Goal: Task Accomplishment & Management: Manage account settings

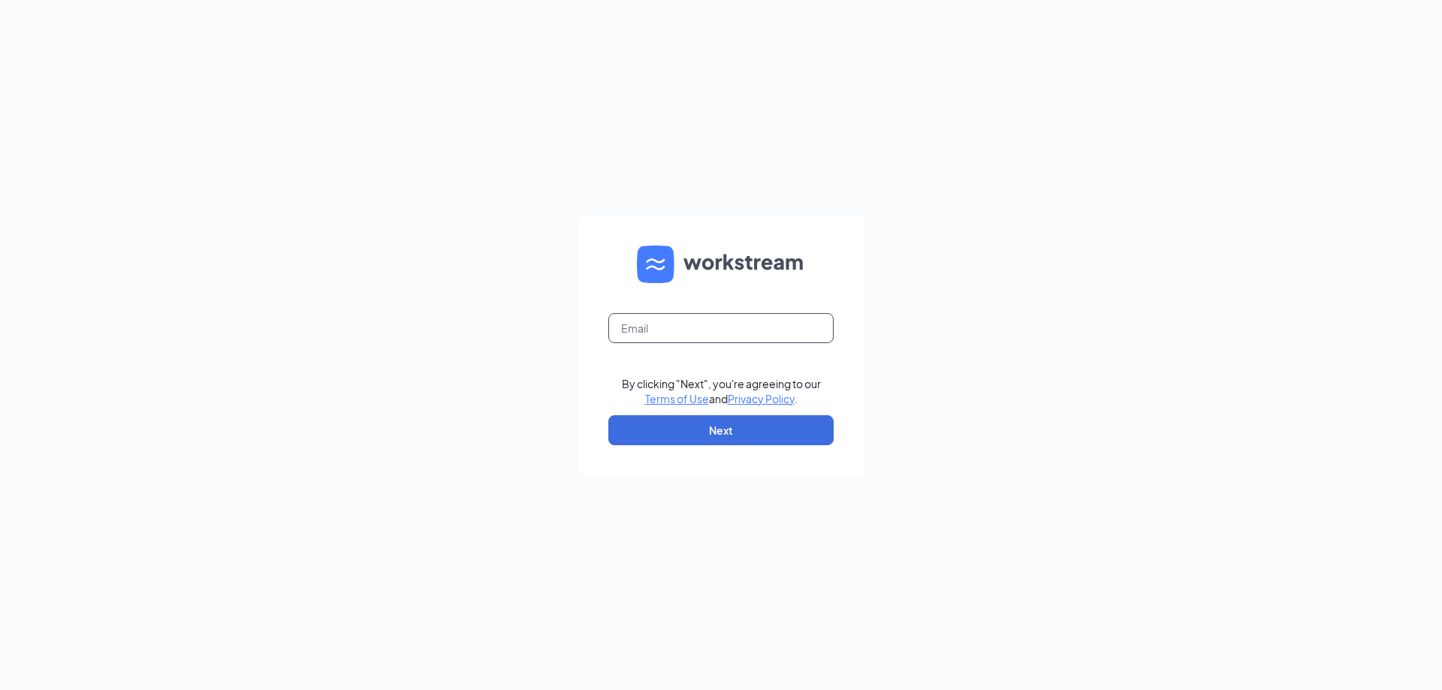
click at [747, 330] on input "text" at bounding box center [720, 328] width 225 height 30
type input "cpoffenberger@airucg.com"
click at [746, 429] on button "Next" at bounding box center [720, 430] width 225 height 30
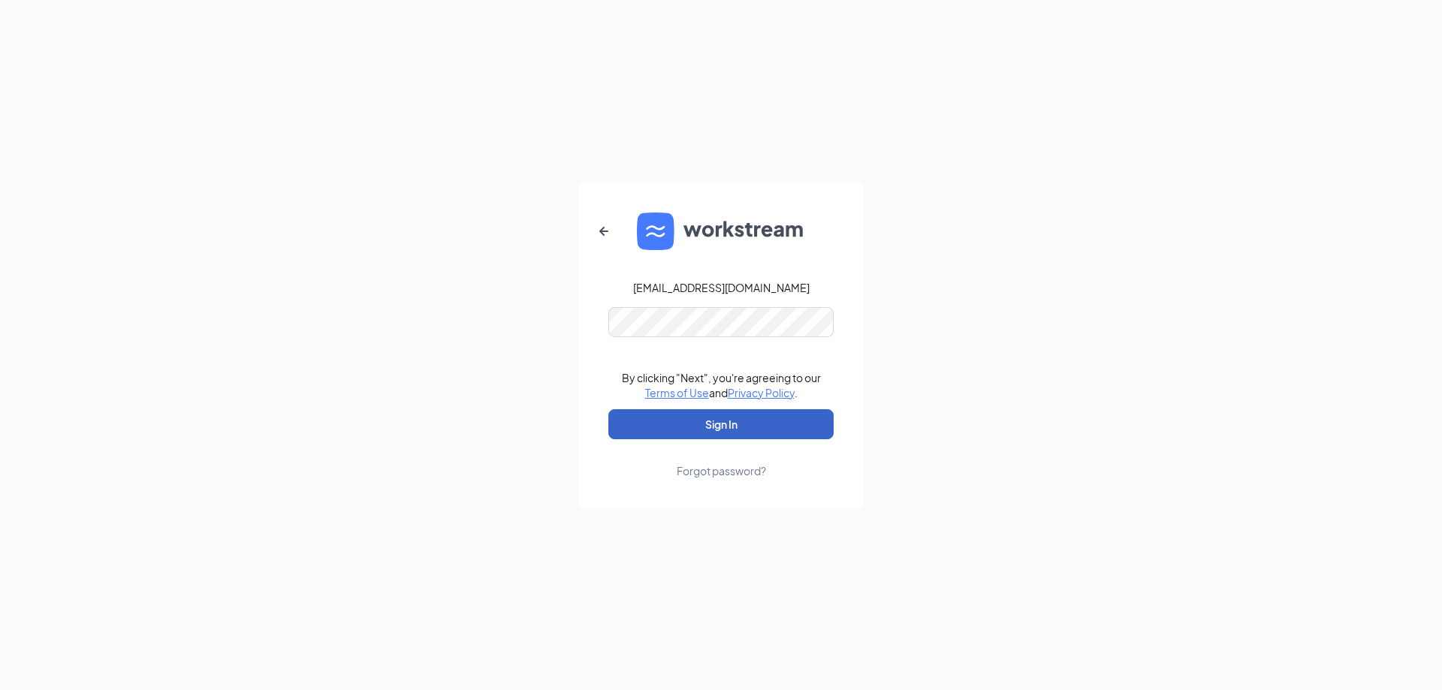
click at [762, 430] on button "Sign In" at bounding box center [720, 424] width 225 height 30
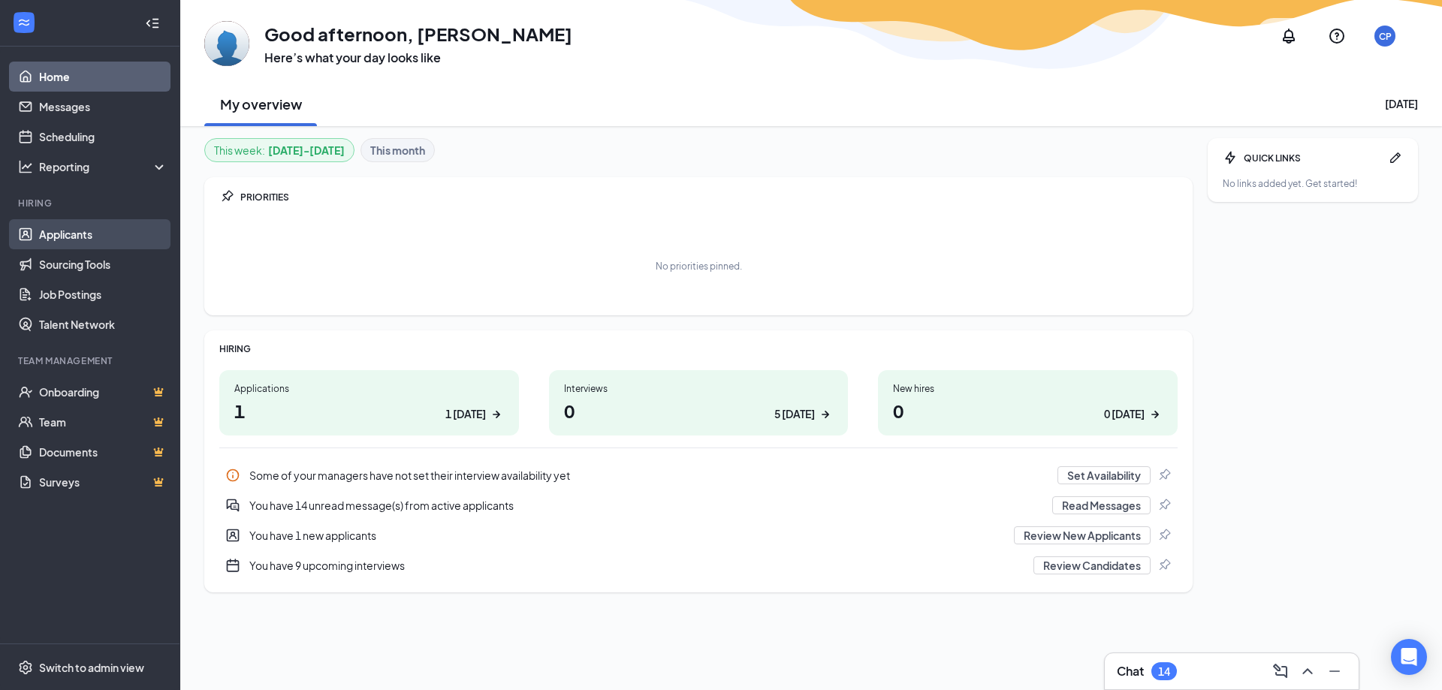
drag, startPoint x: 54, startPoint y: 240, endPoint x: 46, endPoint y: 237, distance: 8.8
click at [54, 240] on link "Applicants" at bounding box center [103, 234] width 128 height 30
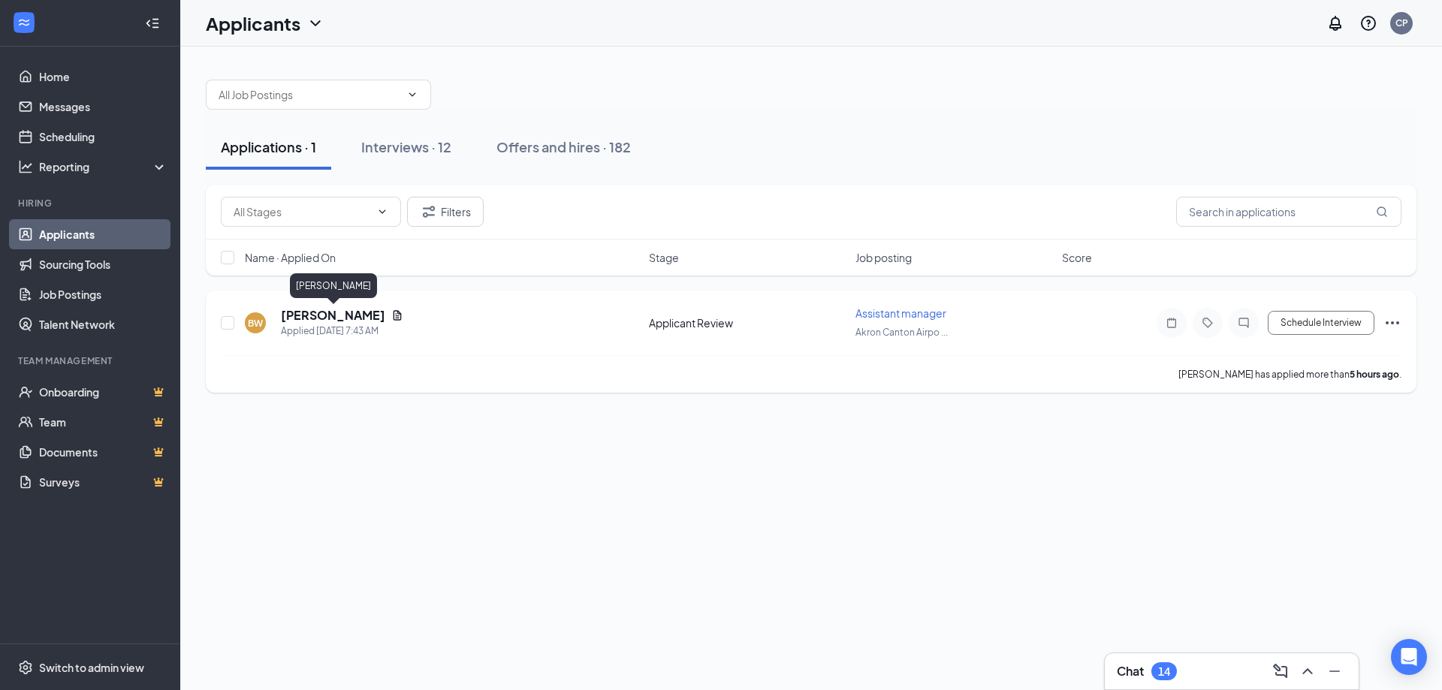
click at [354, 314] on h5 "[PERSON_NAME]" at bounding box center [333, 315] width 104 height 17
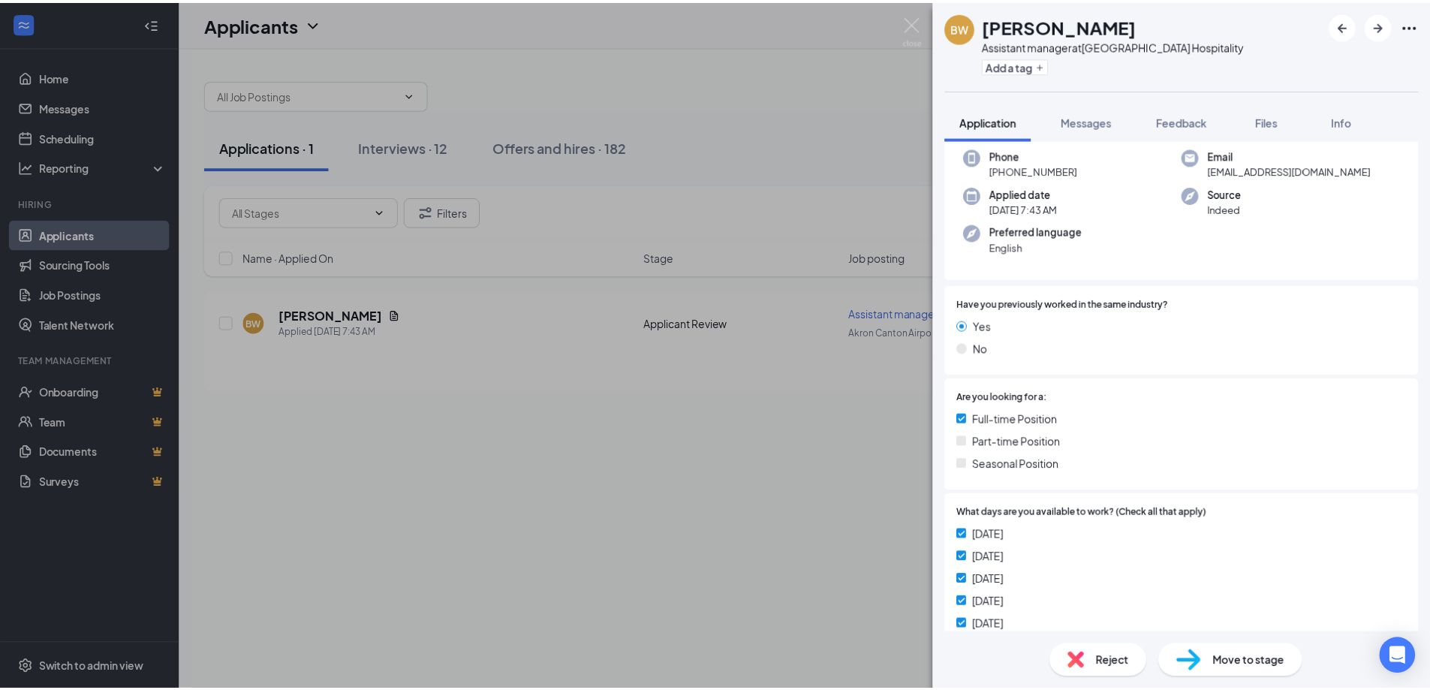
scroll to position [300, 0]
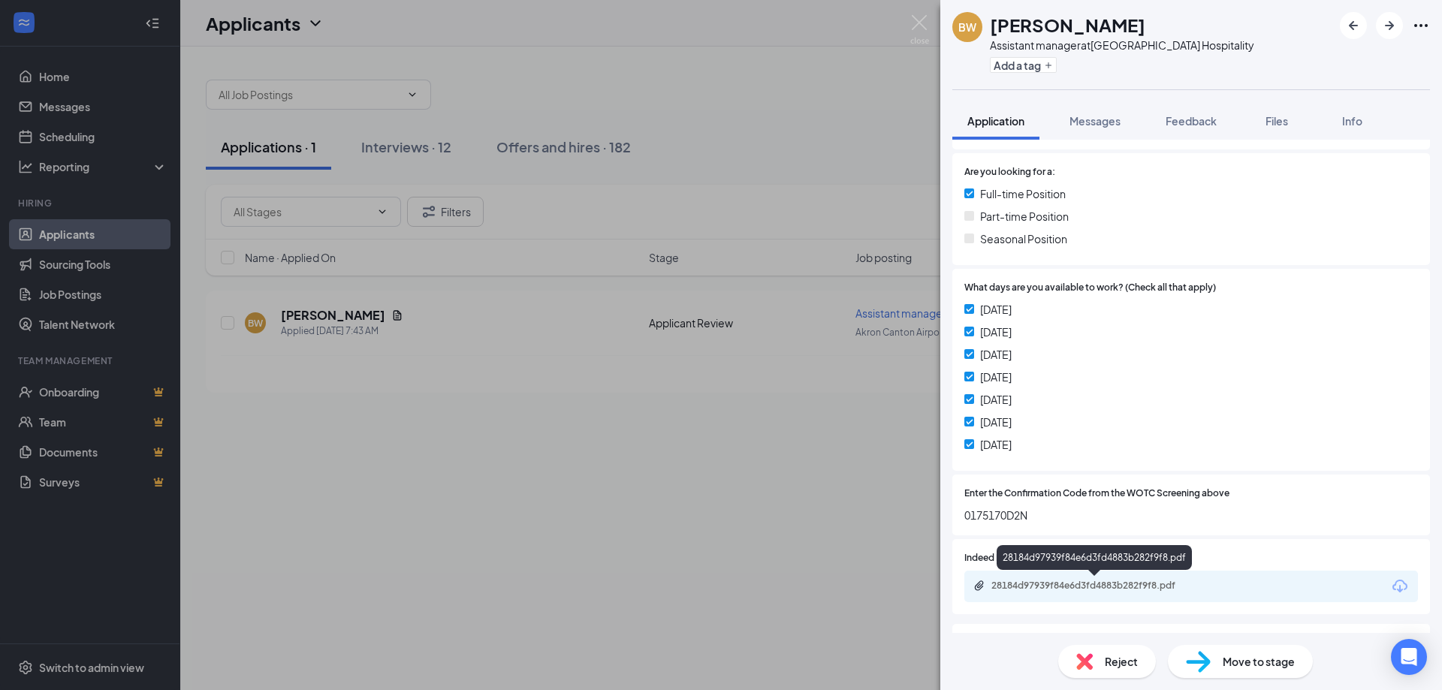
click at [1056, 587] on div "28184d97939f84e6d3fd4883b282f9f8.pdf" at bounding box center [1096, 586] width 210 height 12
click at [916, 13] on div "BW [PERSON_NAME] Assistant manager at [GEOGRAPHIC_DATA] Hospitality Add a tag A…" at bounding box center [721, 345] width 1442 height 690
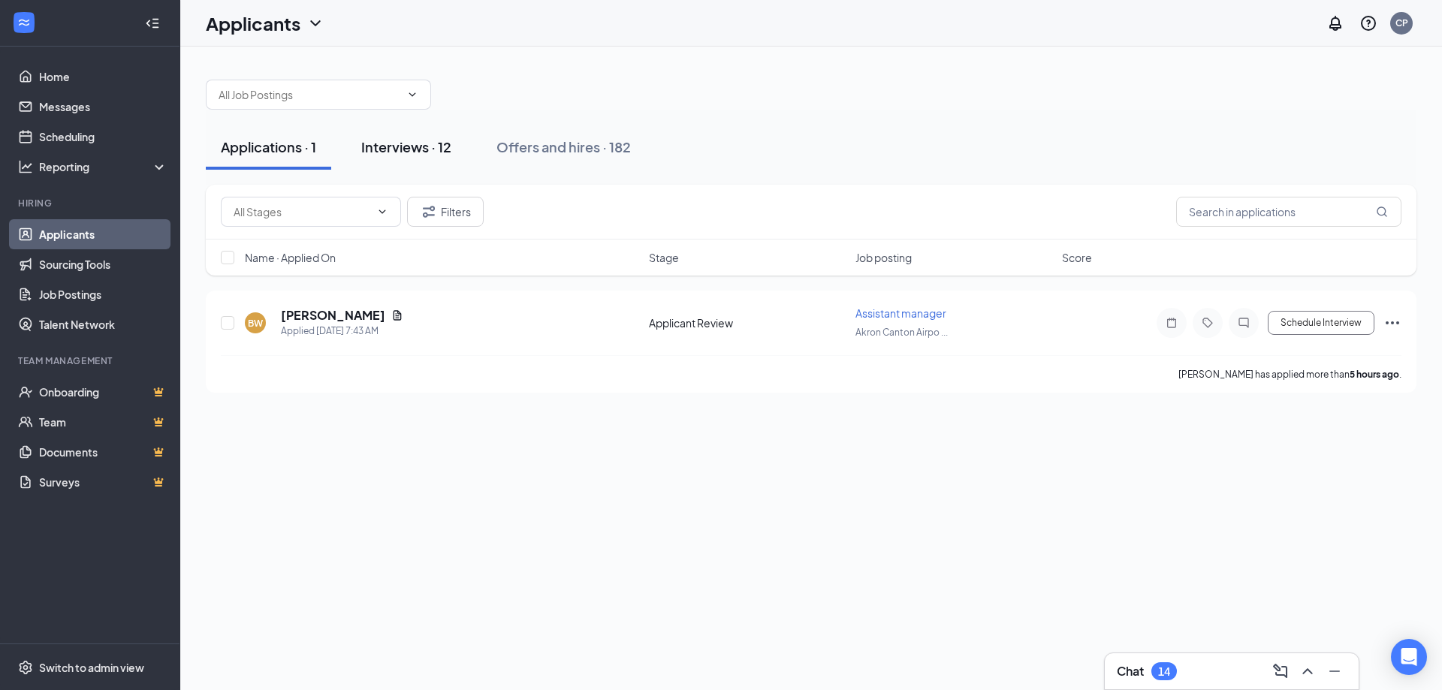
click at [451, 141] on div "Interviews · 12" at bounding box center [406, 146] width 90 height 19
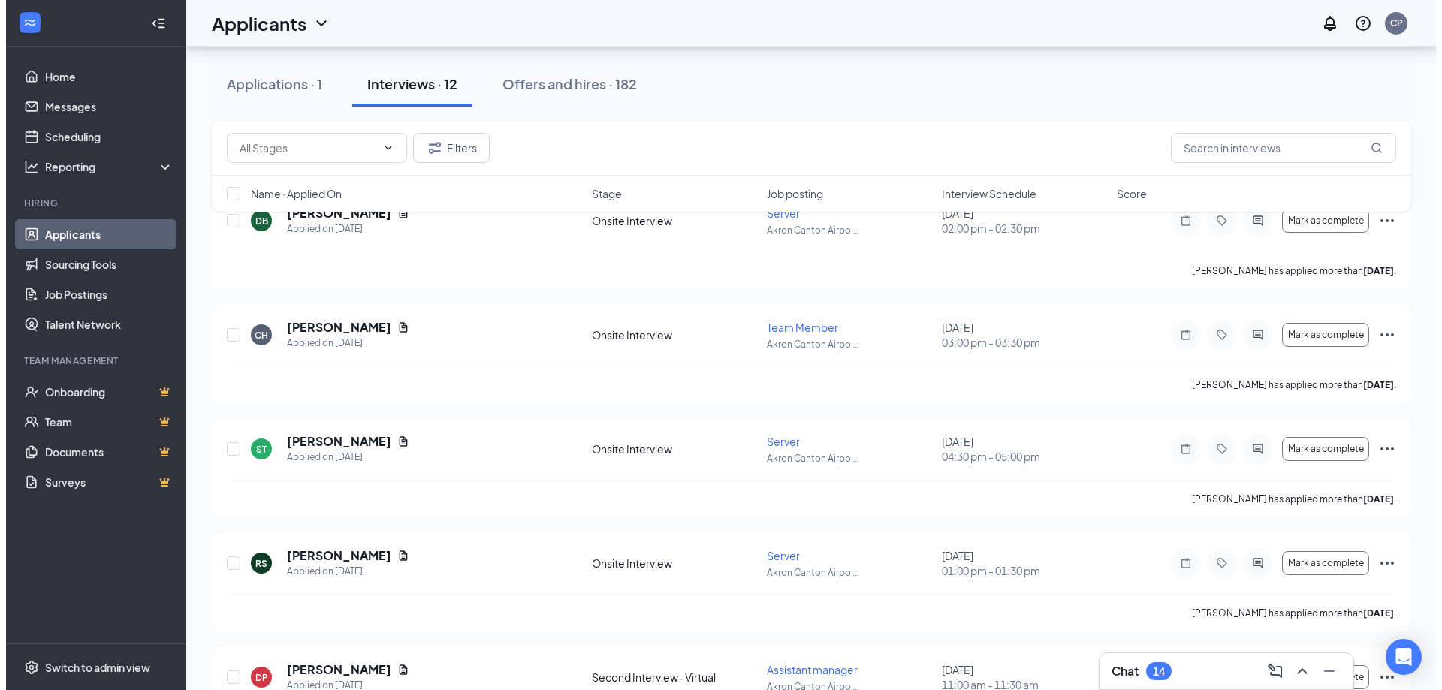
scroll to position [898, 0]
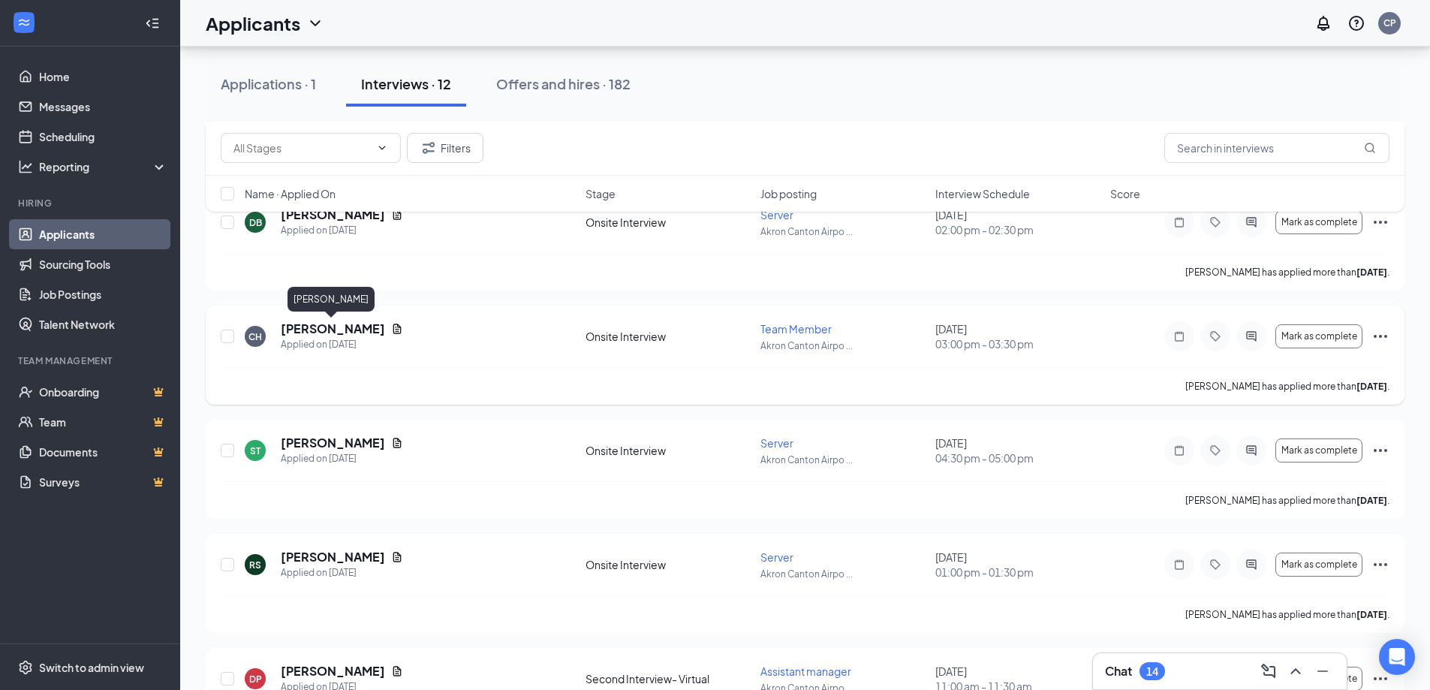
click at [294, 329] on h5 "[PERSON_NAME]" at bounding box center [333, 329] width 104 height 17
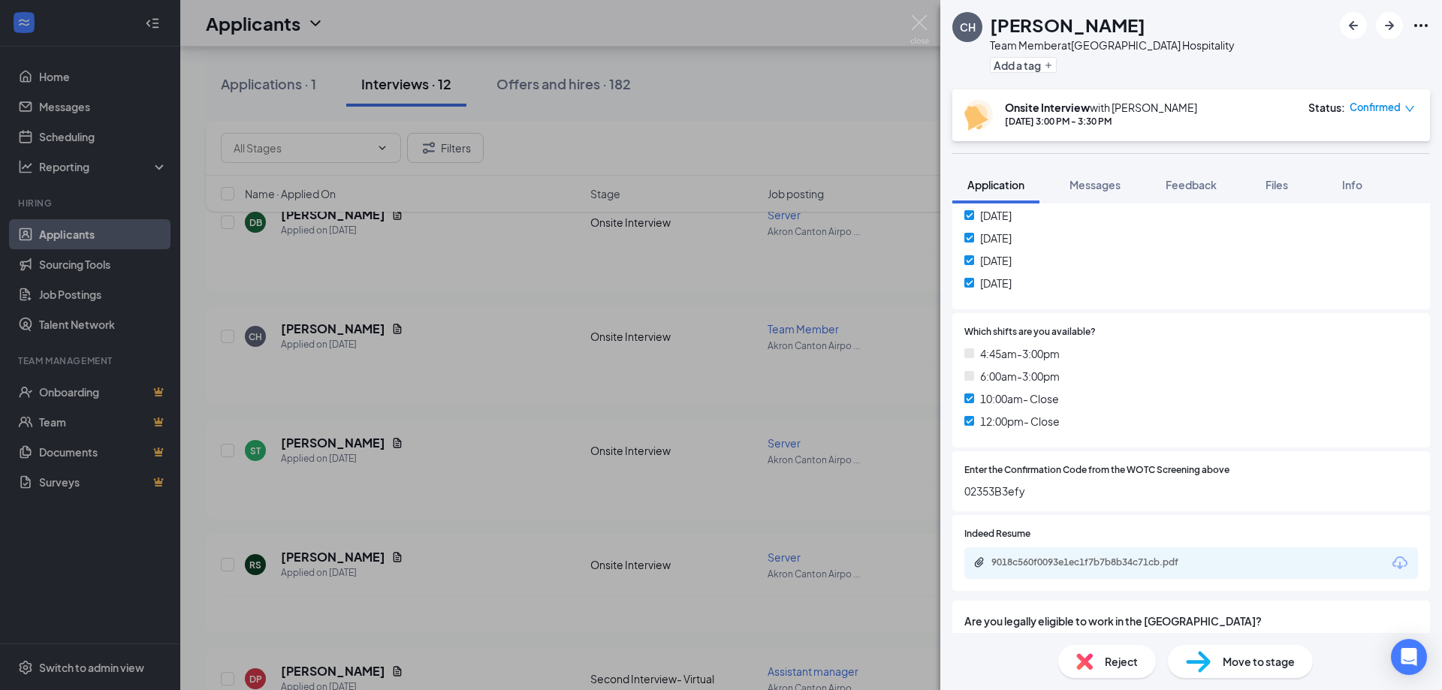
scroll to position [589, 0]
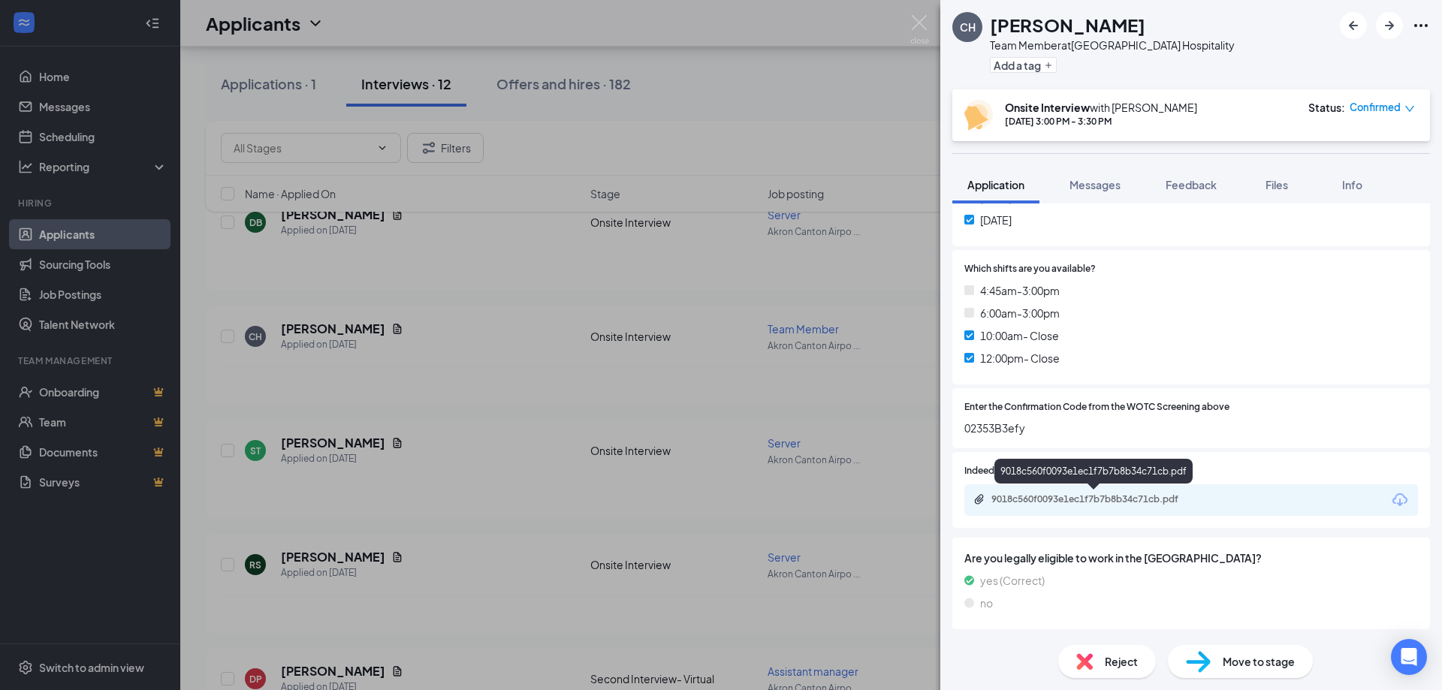
click at [1051, 497] on div "9018c560f0093e1ec1f7b7b8b34c71cb.pdf" at bounding box center [1096, 499] width 210 height 12
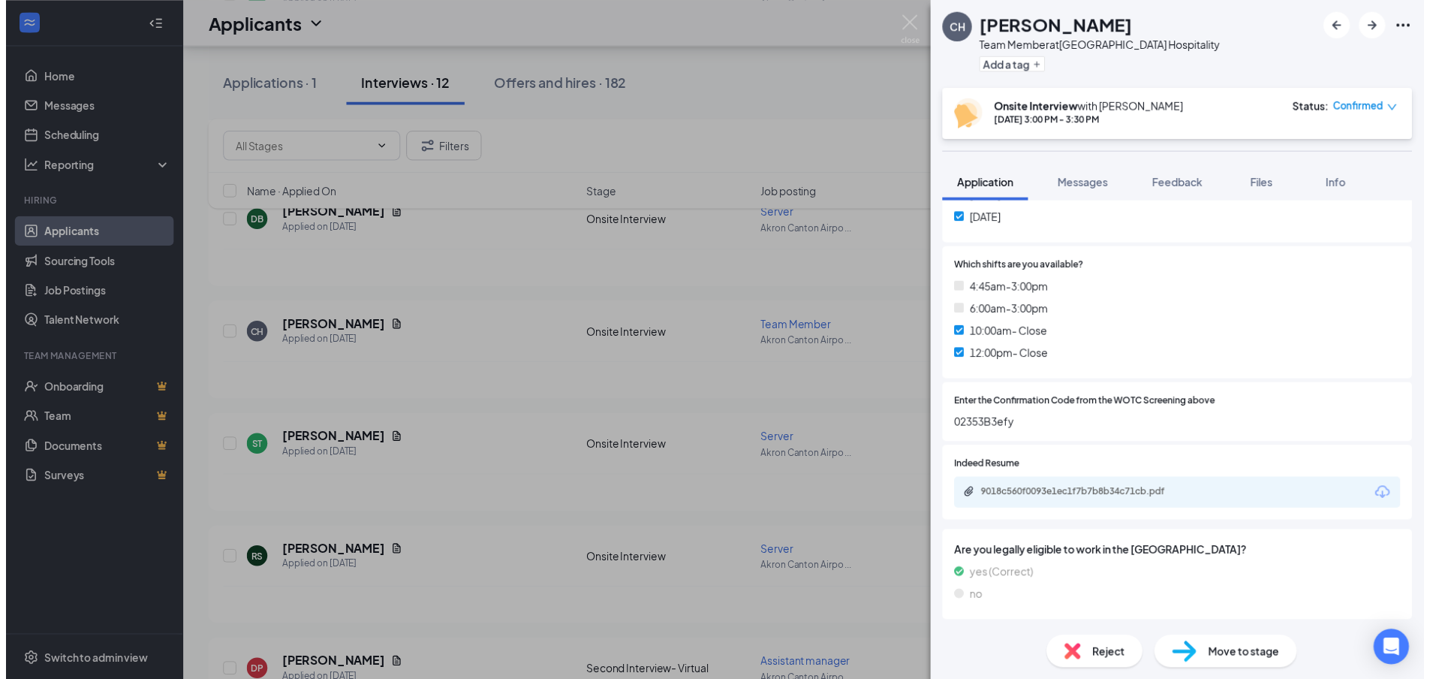
scroll to position [583, 0]
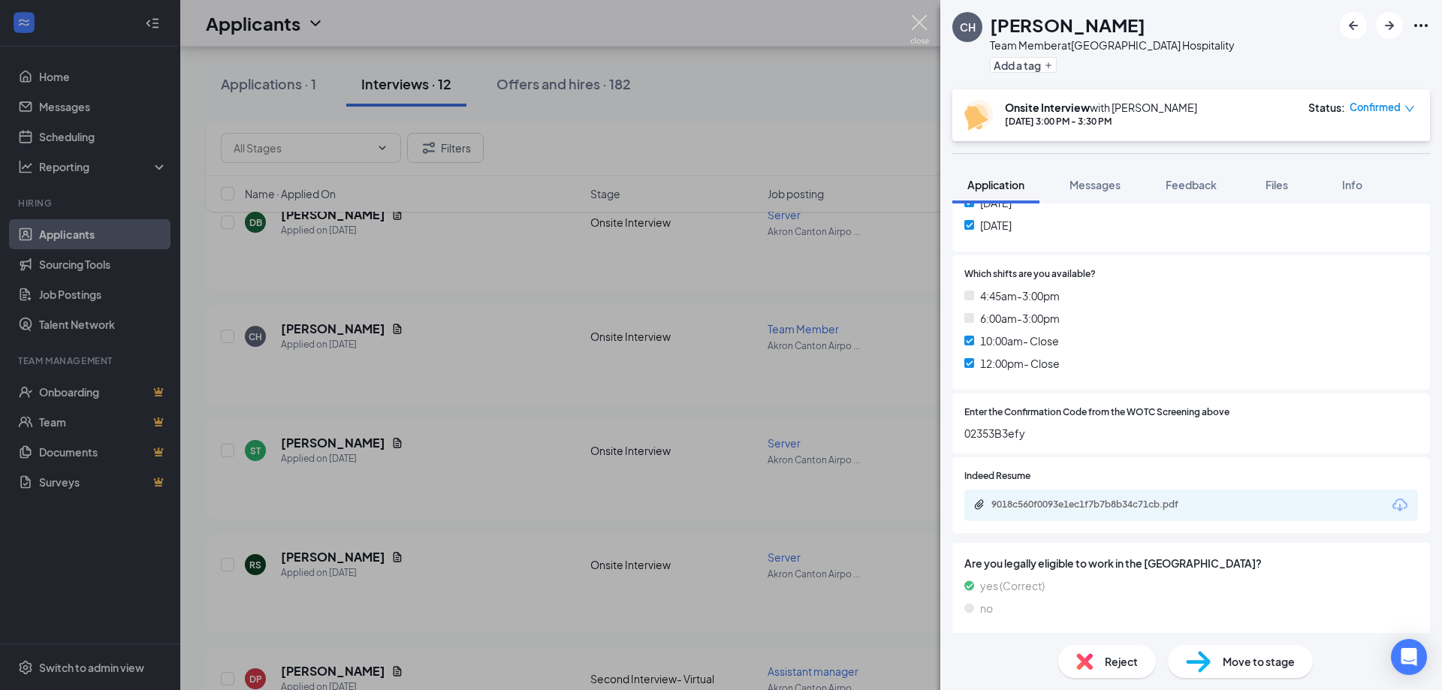
click at [919, 21] on img at bounding box center [919, 29] width 19 height 29
